Goal: Task Accomplishment & Management: Manage account settings

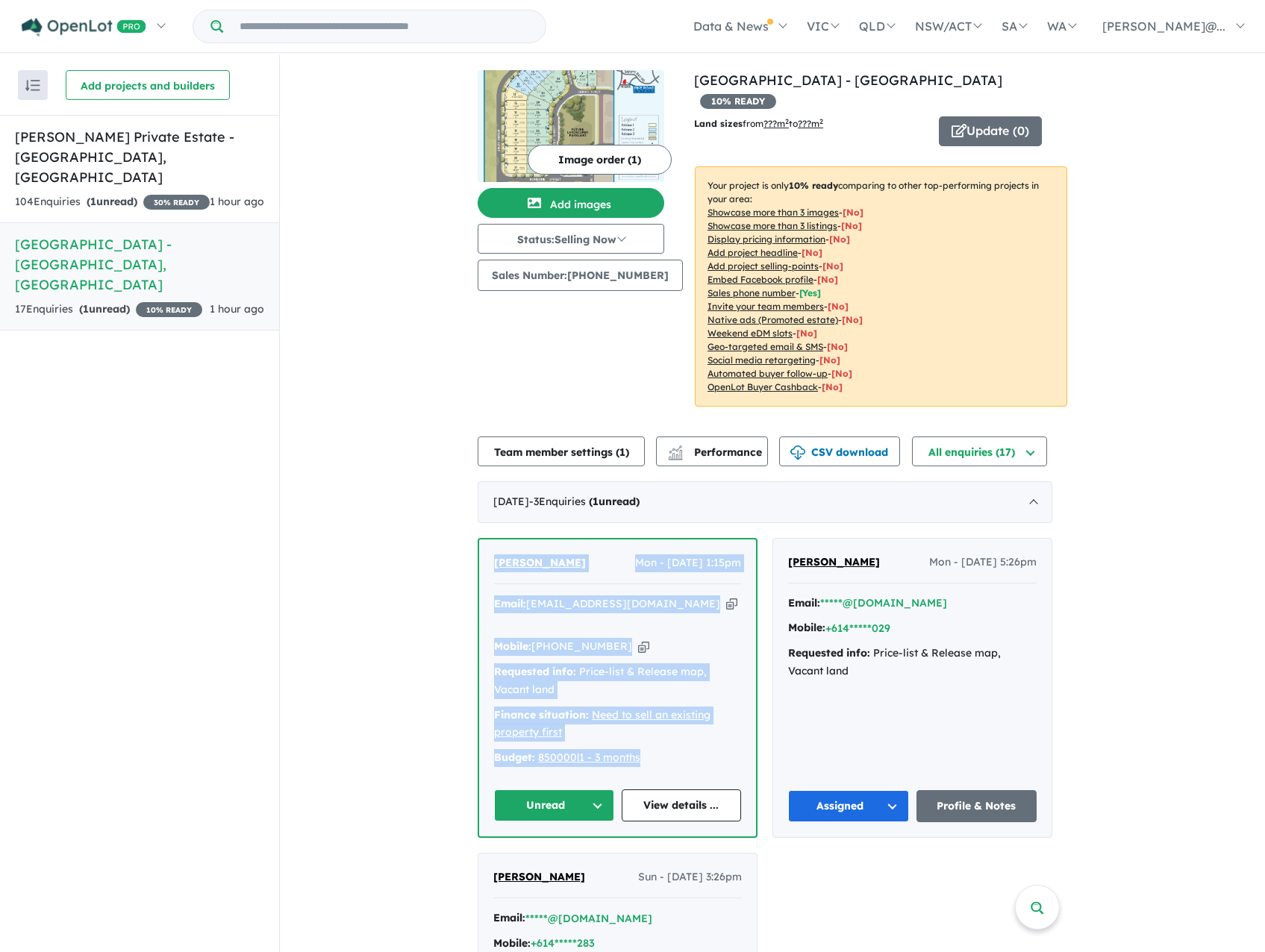
drag, startPoint x: 674, startPoint y: 722, endPoint x: 496, endPoint y: 545, distance: 251.0
click at [496, 545] on div "[PERSON_NAME] Mon - [DATE] 1:15pm Email: [EMAIL_ADDRESS][DOMAIN_NAME] Copied! M…" at bounding box center [617, 688] width 277 height 297
copy div "[PERSON_NAME] Mon - [DATE] 1:15pm Email: [EMAIL_ADDRESS][DOMAIN_NAME] Copied! M…"
click at [596, 789] on button "Unread" at bounding box center [554, 805] width 120 height 32
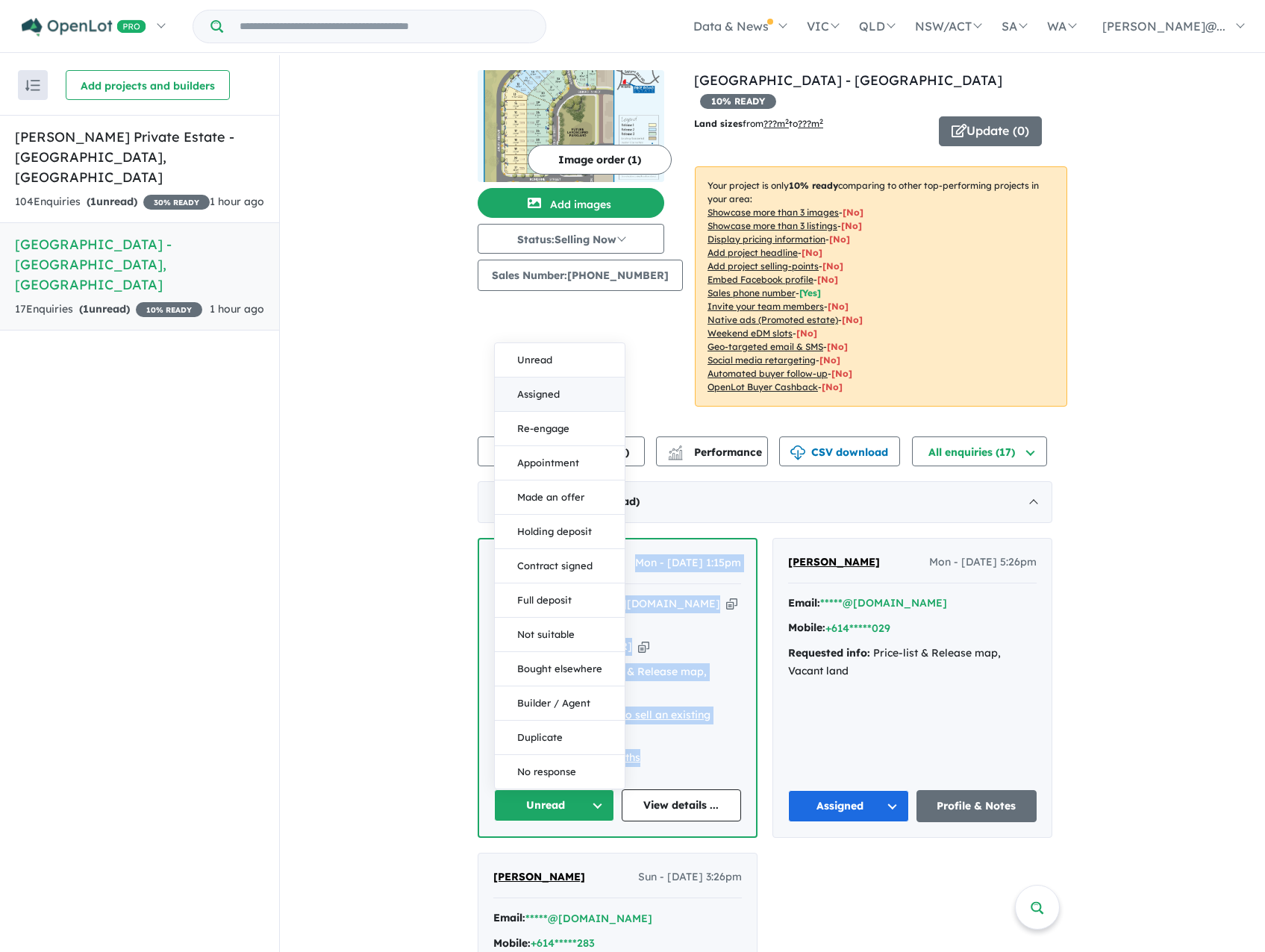
click at [550, 377] on button "Assigned" at bounding box center [560, 394] width 130 height 34
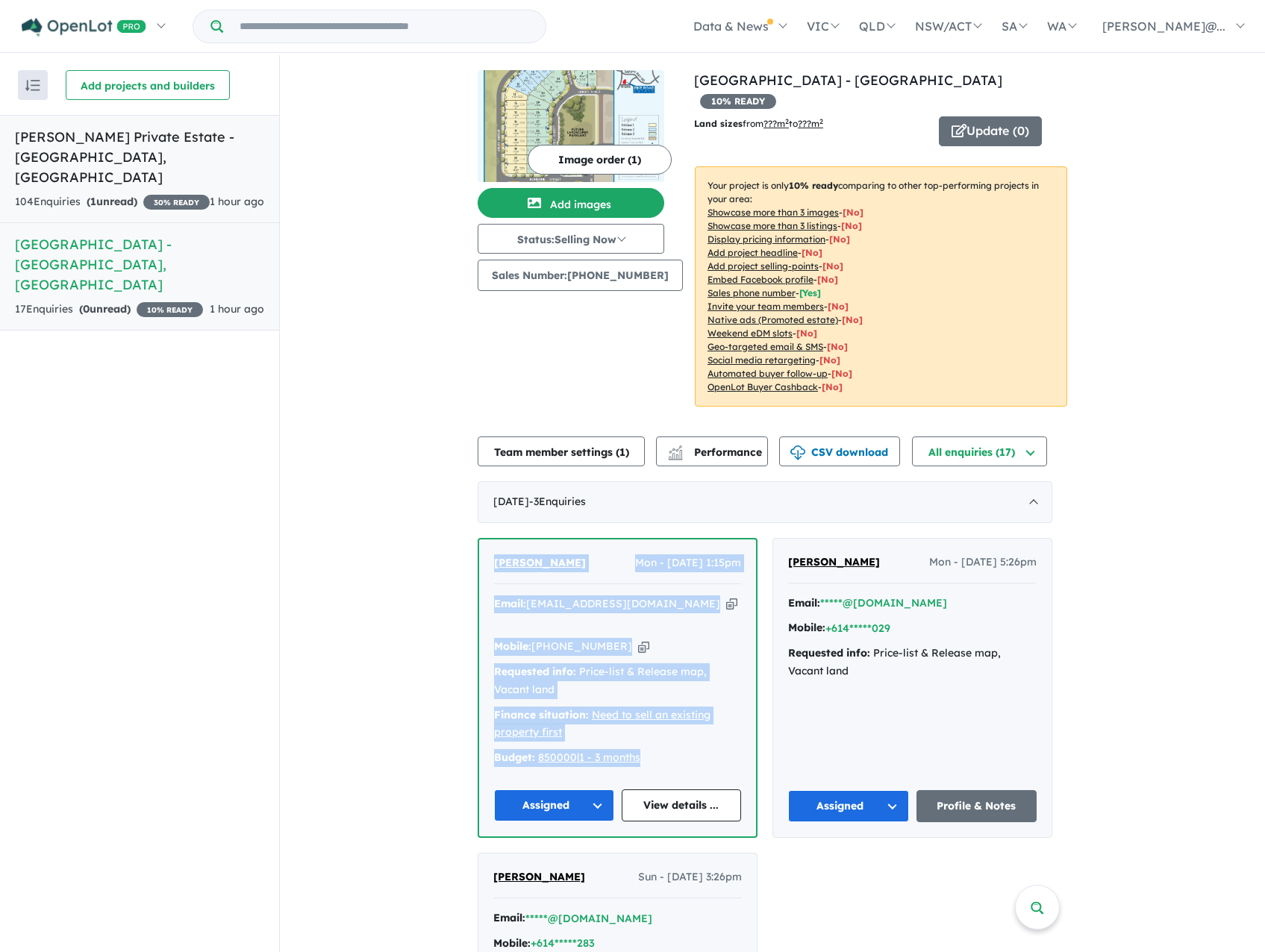
click at [147, 193] on div "104 Enquir ies ( 1 unread) 30 % READY" at bounding box center [112, 202] width 195 height 18
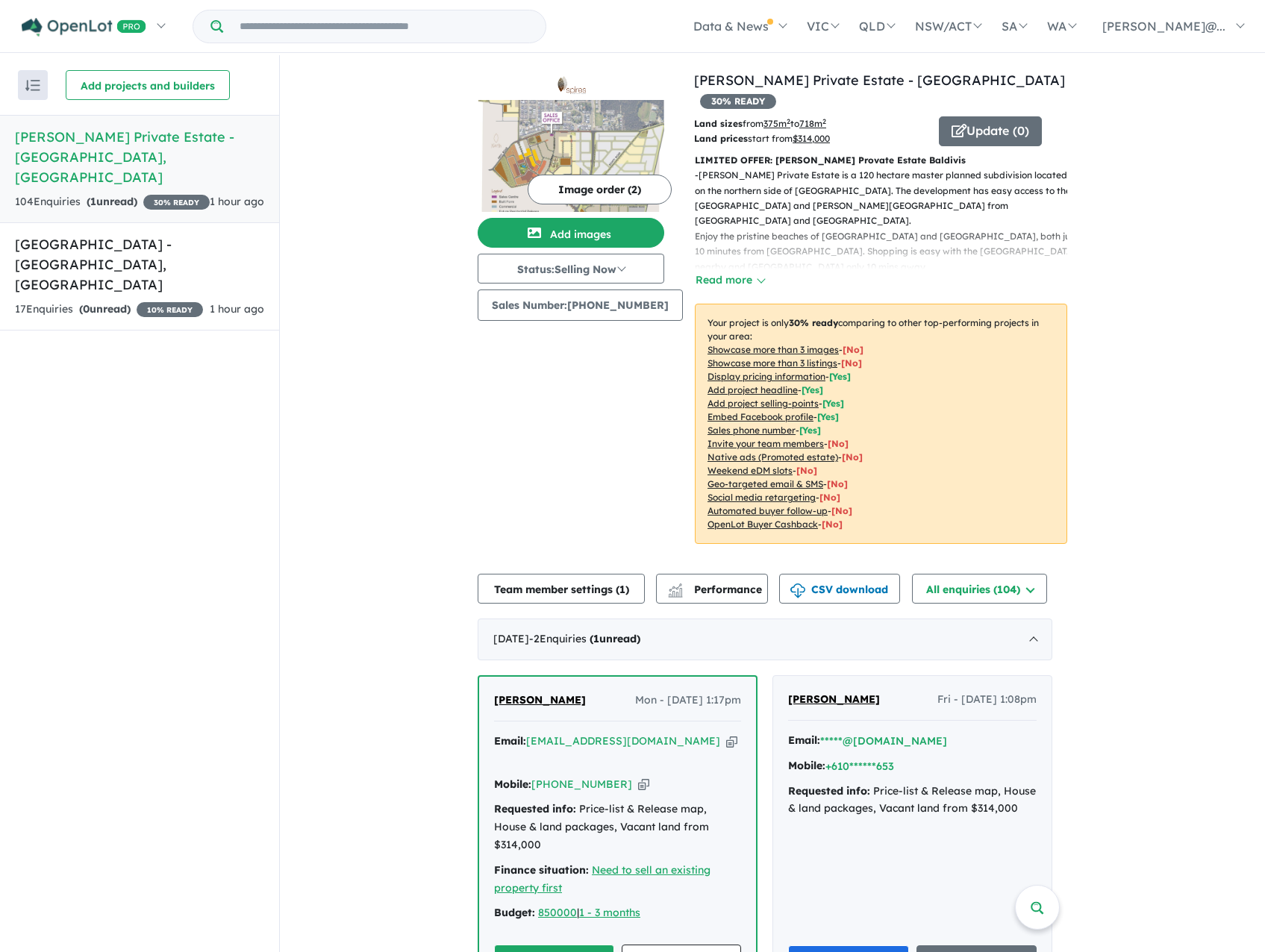
click at [595, 944] on button "Unread" at bounding box center [554, 960] width 120 height 32
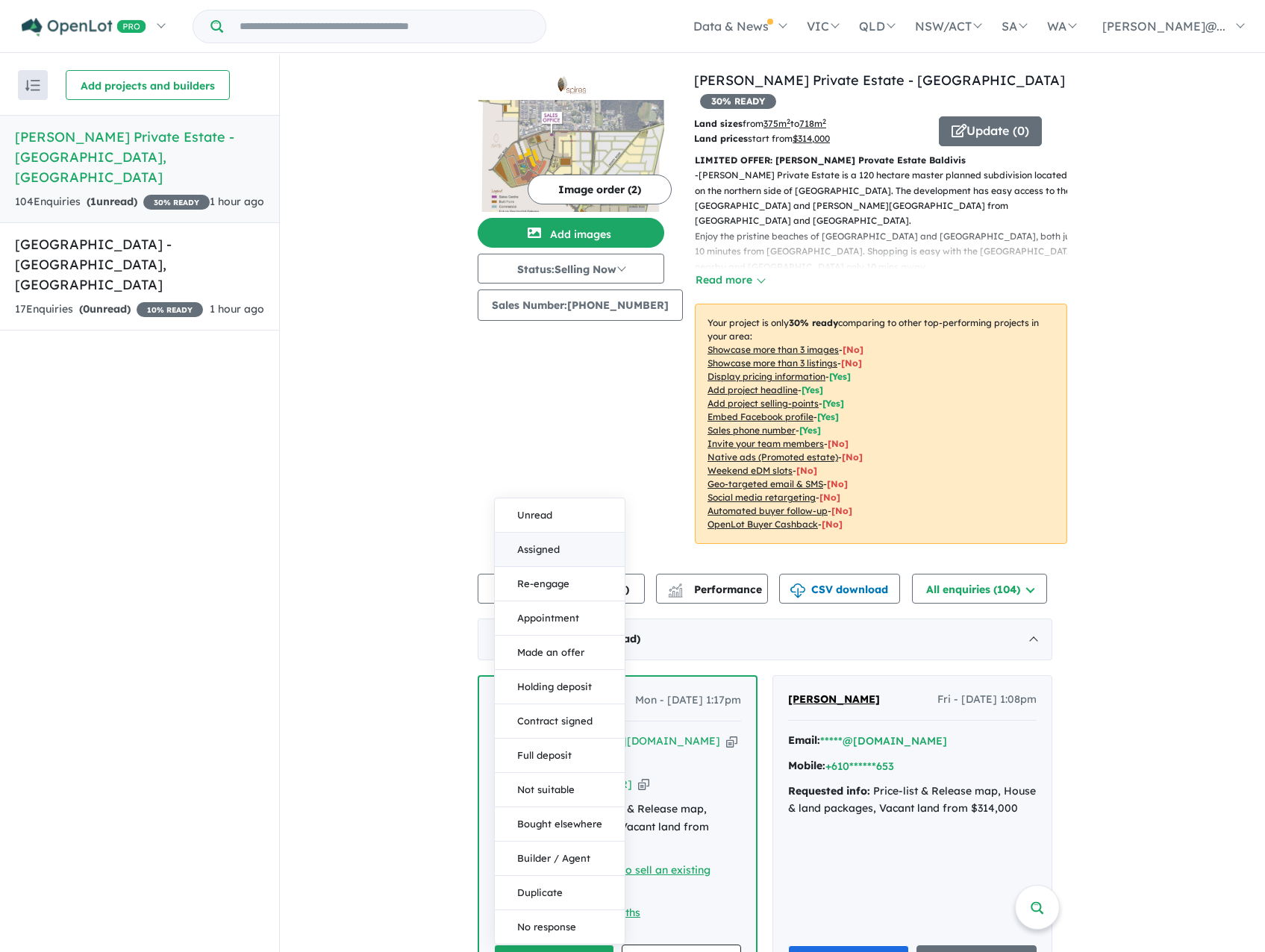
click at [582, 533] on button "Assigned" at bounding box center [560, 549] width 130 height 34
